Goal: Information Seeking & Learning: Learn about a topic

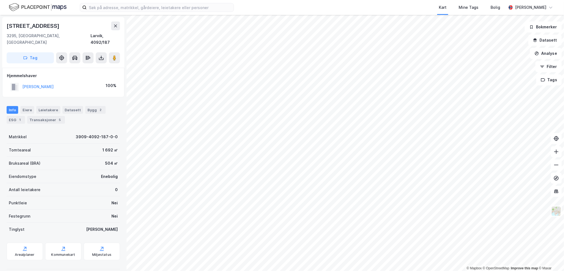
click at [80, 106] on div "Info [PERSON_NAME] Datasett Bygg 2 ESG 1 Transaksjoner 5" at bounding box center [63, 115] width 113 height 18
click at [87, 106] on div "Bygg 2" at bounding box center [95, 110] width 20 height 8
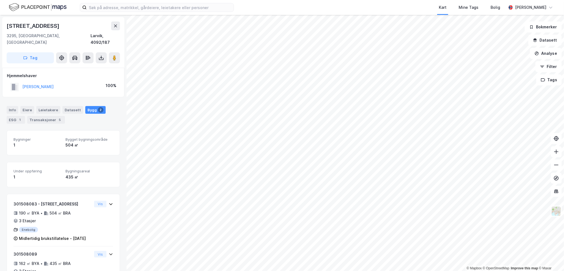
scroll to position [26, 0]
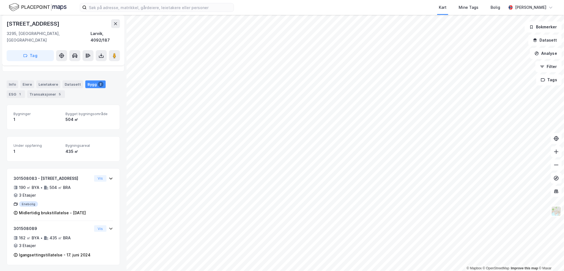
click at [34, 22] on div "[STREET_ADDRESS]" at bounding box center [34, 23] width 54 height 9
click at [110, 233] on div "301508089 162 ㎡ BYA • 435 ㎡ BRA • 3 Etasjer Igangsettingstillatelse - 17. juni …" at bounding box center [63, 242] width 113 height 42
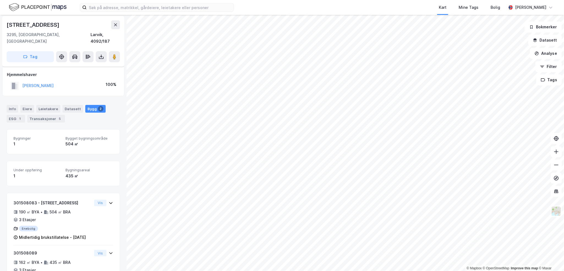
scroll to position [0, 0]
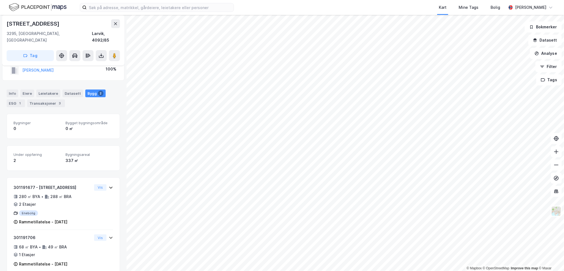
scroll to position [19, 0]
click at [0, 0] on button "[PERSON_NAME]" at bounding box center [0, 0] width 0 height 0
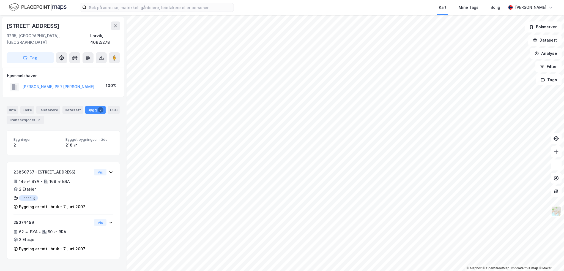
drag, startPoint x: 57, startPoint y: 82, endPoint x: 58, endPoint y: 80, distance: 3.1
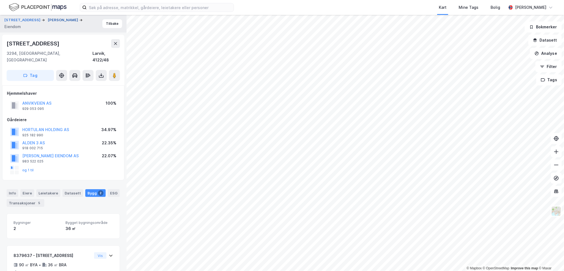
click at [72, 20] on button "[PERSON_NAME]" at bounding box center [63, 20] width 31 height 6
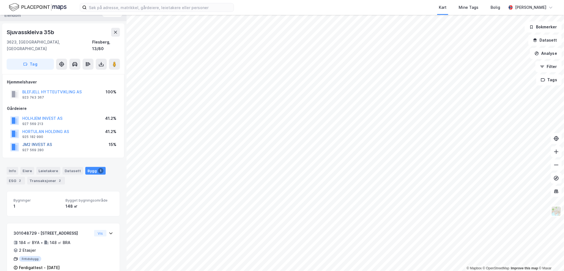
scroll to position [18, 0]
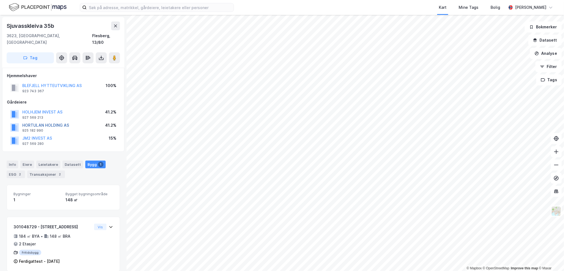
click at [0, 0] on button "HORTULAN HOLDING AS" at bounding box center [0, 0] width 0 height 0
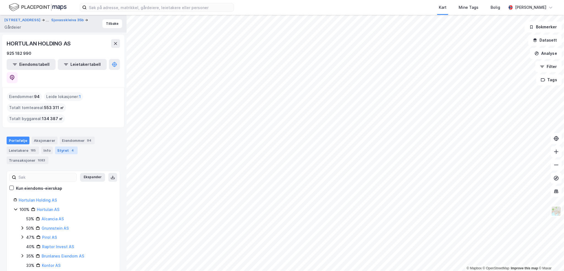
click at [60, 146] on div "Styret 4" at bounding box center [66, 150] width 23 height 8
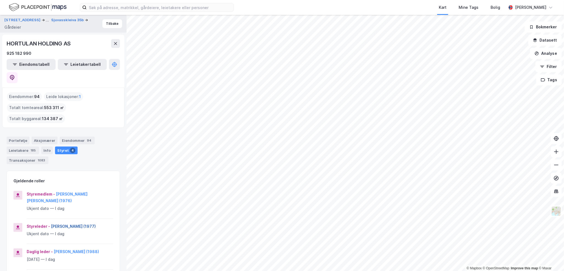
click at [0, 0] on button "[PERSON_NAME] (1977)" at bounding box center [0, 0] width 0 height 0
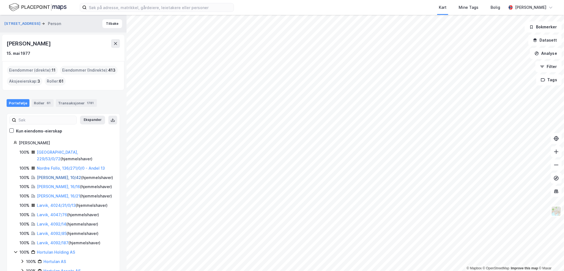
click at [47, 175] on link "[PERSON_NAME], 10/42" at bounding box center [59, 177] width 44 height 5
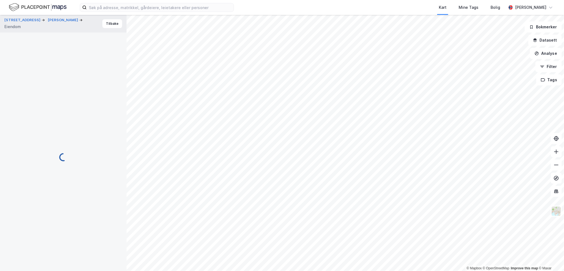
scroll to position [17, 0]
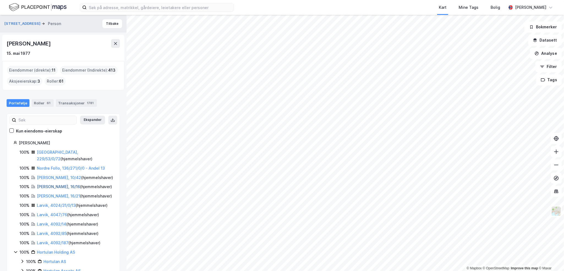
click at [61, 184] on link "[PERSON_NAME], 16/16" at bounding box center [58, 186] width 43 height 5
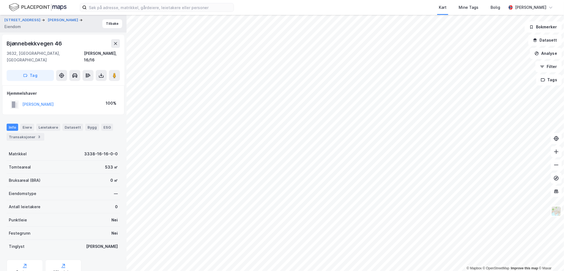
scroll to position [17, 0]
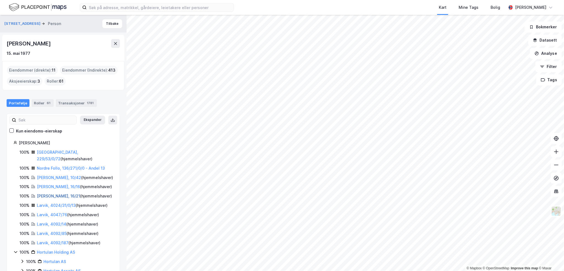
click at [60, 193] on link "[PERSON_NAME], 16/21" at bounding box center [58, 195] width 43 height 5
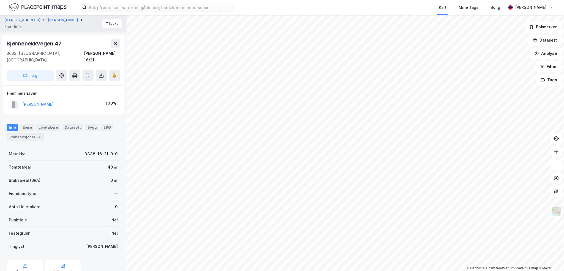
scroll to position [17, 0]
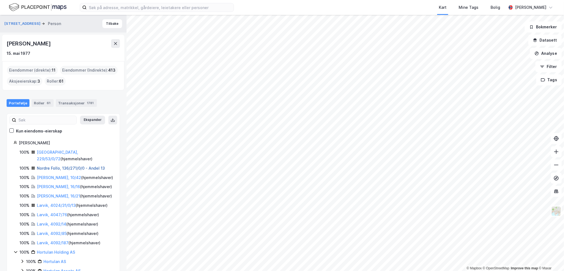
click at [74, 166] on link "Nordre Follo, 136/271/0/0 - Andel 13" at bounding box center [71, 168] width 68 height 5
click at [49, 166] on link "Nordre Follo, 136/271/0/0 - Andel 13" at bounding box center [71, 168] width 68 height 5
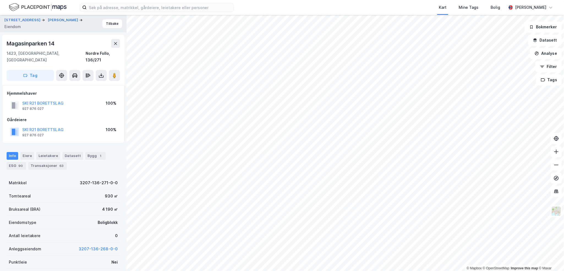
scroll to position [17, 0]
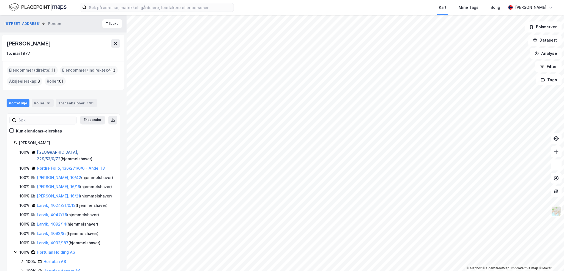
click at [43, 152] on link "[GEOGRAPHIC_DATA], 229/53/0/72" at bounding box center [57, 155] width 41 height 11
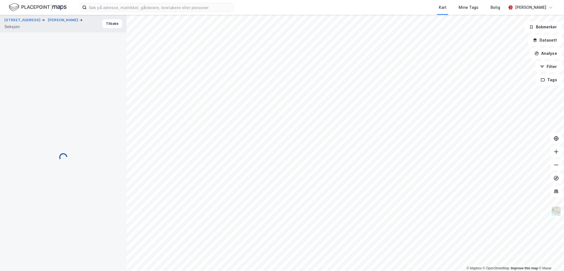
scroll to position [17, 0]
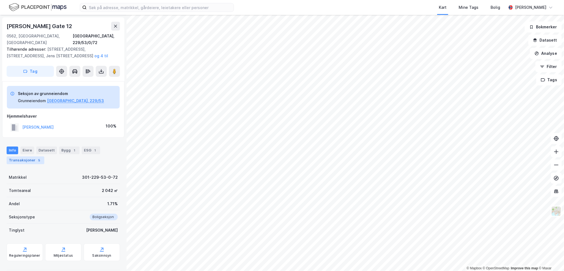
click at [32, 156] on div "Transaksjoner 5" at bounding box center [26, 160] width 38 height 8
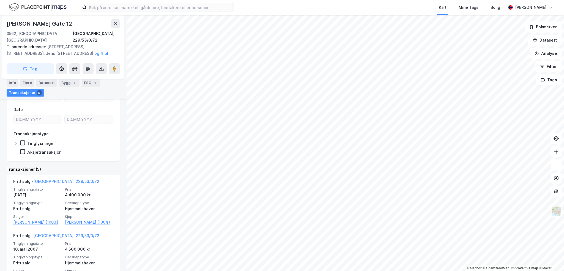
scroll to position [127, 0]
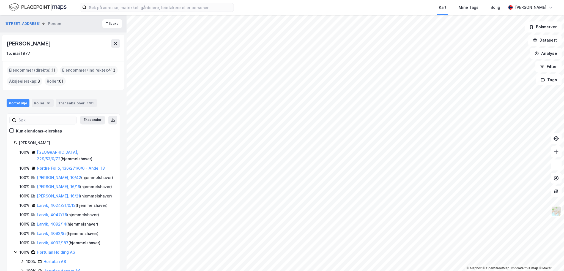
drag, startPoint x: 76, startPoint y: 97, endPoint x: 78, endPoint y: 99, distance: 3.3
click at [76, 97] on div "Portefølje Roller 61 Transaksjoner 1781" at bounding box center [63, 100] width 127 height 17
click at [79, 100] on div "Transaksjoner 1781" at bounding box center [76, 103] width 41 height 8
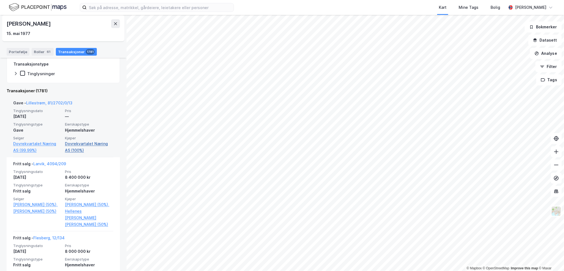
scroll to position [138, 0]
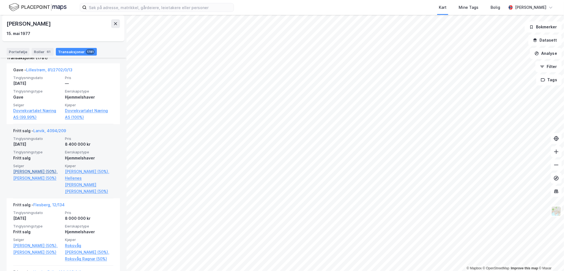
click at [52, 169] on link "[PERSON_NAME] (50%)," at bounding box center [37, 171] width 48 height 7
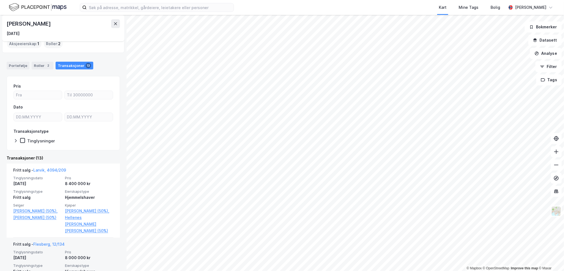
scroll to position [55, 0]
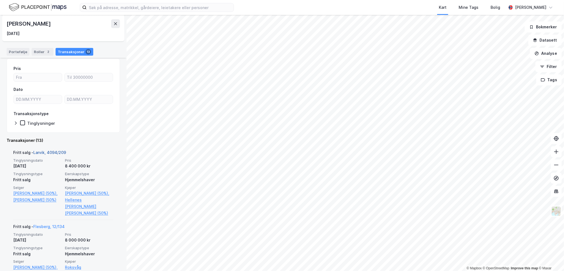
click at [52, 153] on link "Larvik, 4094/209" at bounding box center [49, 152] width 33 height 5
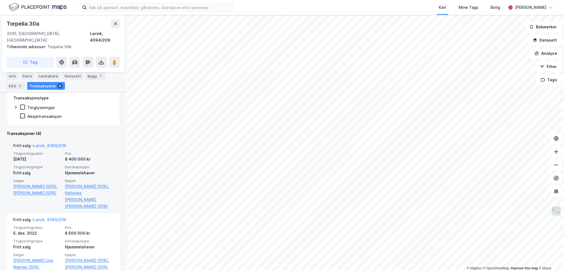
scroll to position [138, 0]
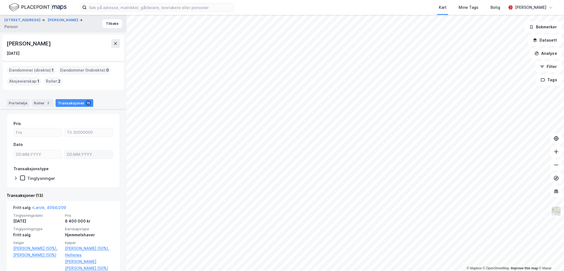
scroll to position [138, 0]
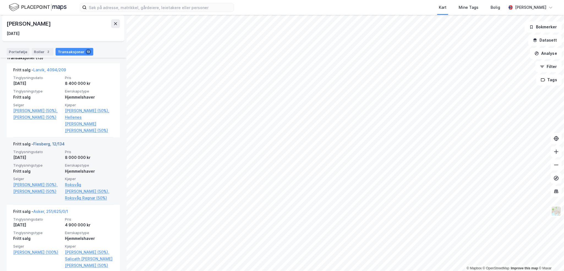
click at [45, 141] on link "Flesberg, 12/134" at bounding box center [48, 143] width 31 height 5
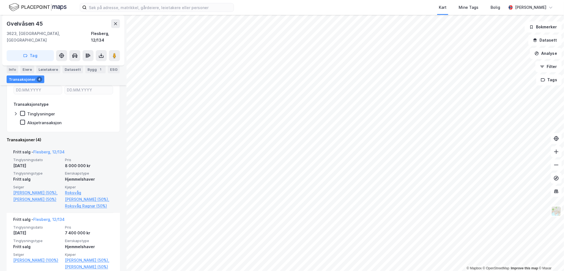
scroll to position [138, 0]
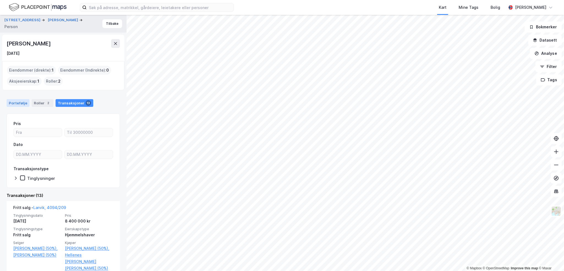
click at [19, 103] on div "Portefølje" at bounding box center [18, 103] width 23 height 8
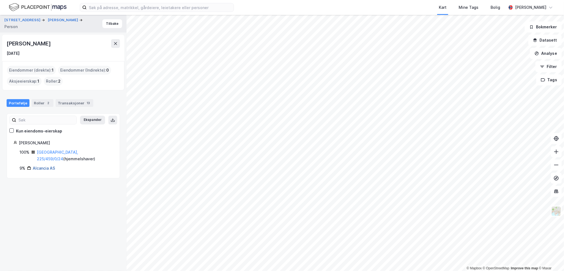
click at [41, 166] on link "Alcancia AS" at bounding box center [44, 168] width 22 height 5
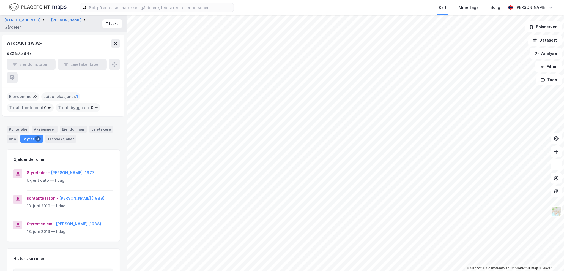
click at [29, 39] on div "ALCANCIA AS 922 875 847 Eiendomstabell Leietakertabell" at bounding box center [63, 61] width 122 height 53
